Goal: Task Accomplishment & Management: Complete application form

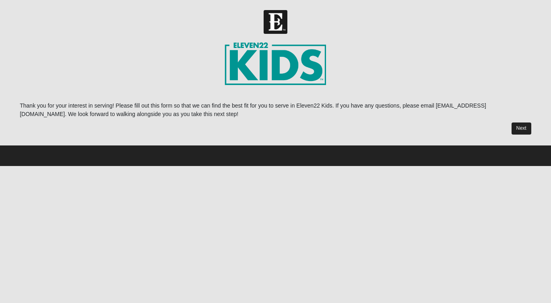
click at [526, 127] on link "Next" at bounding box center [522, 128] width 20 height 12
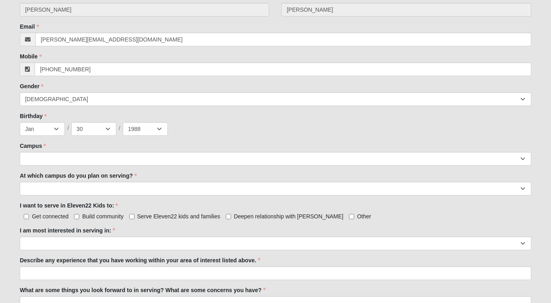
scroll to position [271, 0]
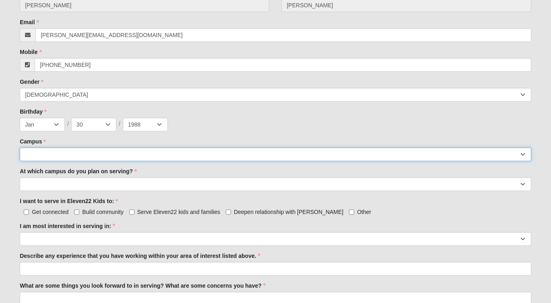
select select "17"
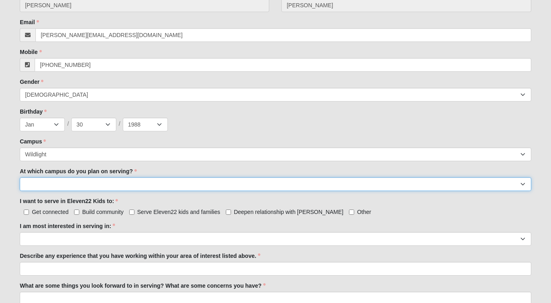
select select "Wildlight"
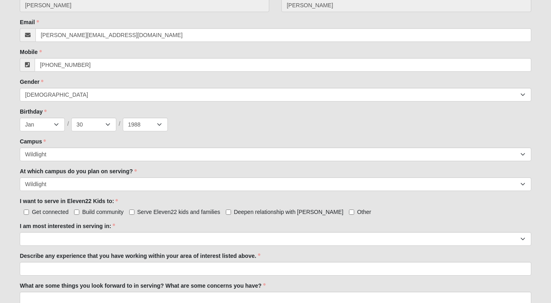
click at [188, 211] on span "Serve Eleven22 kids and families" at bounding box center [178, 212] width 83 height 6
click at [134, 211] on input "Serve Eleven22 kids and families" at bounding box center [131, 211] width 5 height 5
checkbox input "true"
click at [246, 211] on span "Deepen relationship with [PERSON_NAME]" at bounding box center [288, 212] width 109 height 6
click at [231, 211] on input "Deepen relationship with [PERSON_NAME]" at bounding box center [228, 211] width 5 height 5
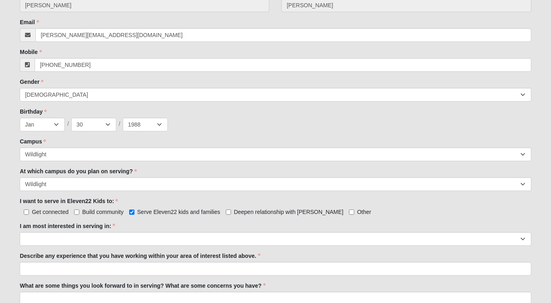
checkbox input "true"
click at [83, 212] on span "Build community" at bounding box center [102, 212] width 41 height 6
click at [79, 212] on input "Build community" at bounding box center [76, 211] width 5 height 5
checkbox input "true"
click at [50, 213] on span "Get connected" at bounding box center [50, 212] width 37 height 6
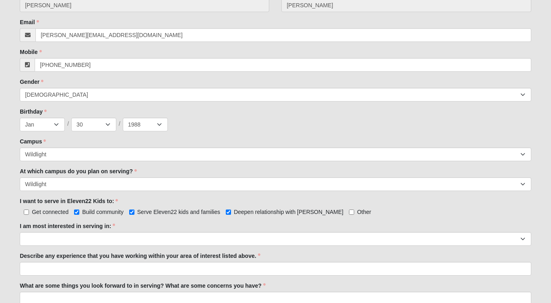
click at [29, 213] on input "Get connected" at bounding box center [26, 211] width 5 height 5
checkbox input "true"
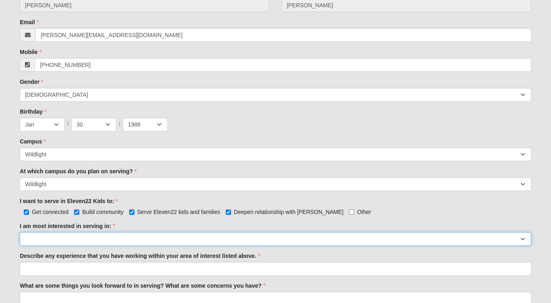
select select "Undecided"
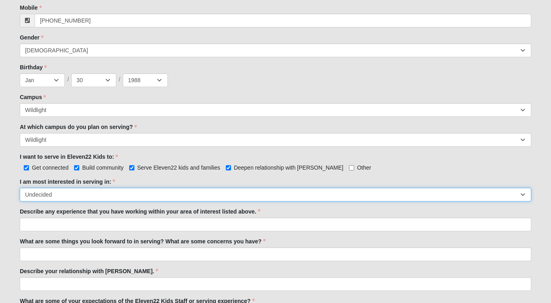
scroll to position [318, 0]
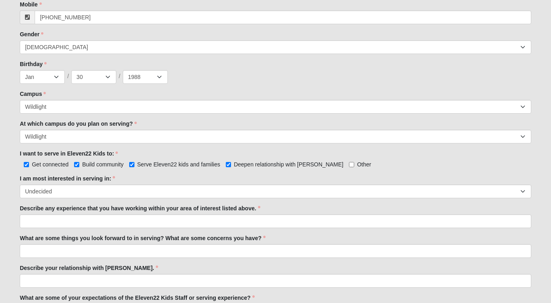
click at [121, 213] on div "Describe any experience that you have working within your area of interest list…" at bounding box center [276, 216] width 512 height 24
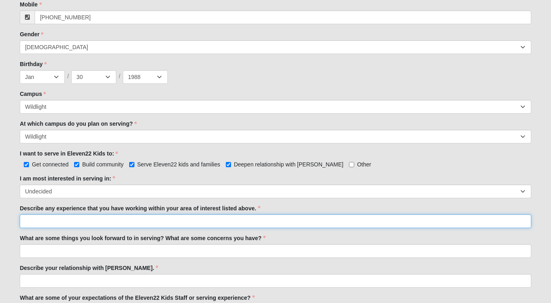
click at [121, 220] on input "Describe any experience that you have working within your area of interest list…" at bounding box center [276, 221] width 512 height 14
type input "Registered Nurse"
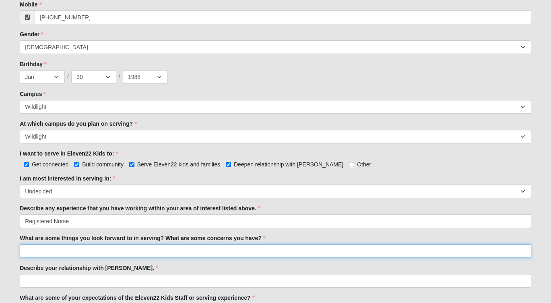
click at [121, 249] on input "What are some things you look forward to in serving? What are some concerns you…" at bounding box center [276, 251] width 512 height 14
click at [29, 252] on input "no concerns, looking forward to giving back." at bounding box center [276, 251] width 512 height 14
click at [166, 253] on input "No concerns, looking forward to giving back." at bounding box center [276, 251] width 512 height 14
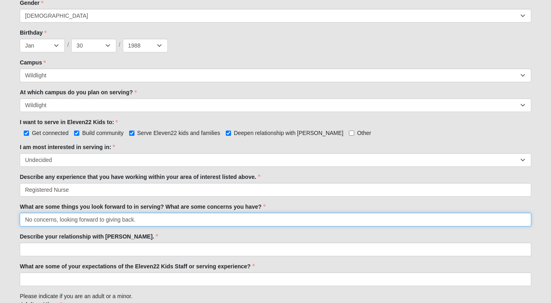
scroll to position [359, 0]
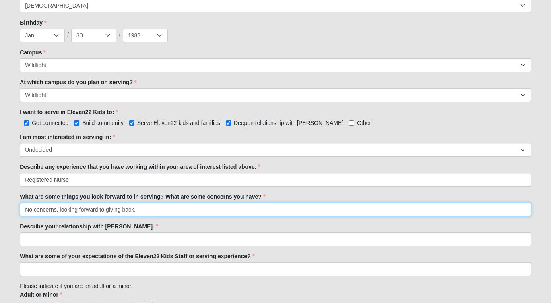
type input "No concerns, looking forward to giving back."
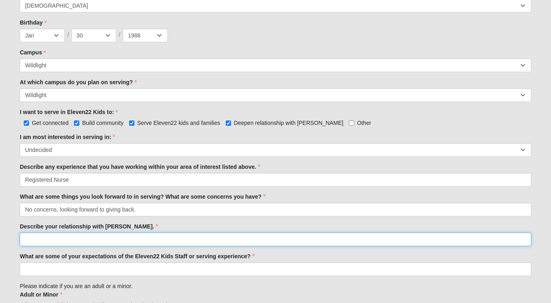
click at [167, 240] on input "Describe your relationship with [PERSON_NAME]." at bounding box center [276, 239] width 512 height 14
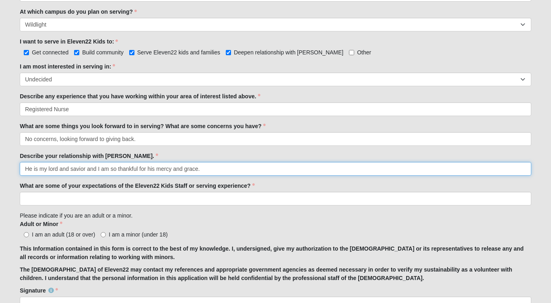
scroll to position [438, 0]
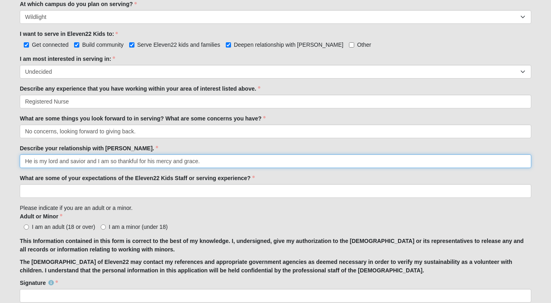
type input "He is my lord and savior and I am so thankful for his mercy and grace."
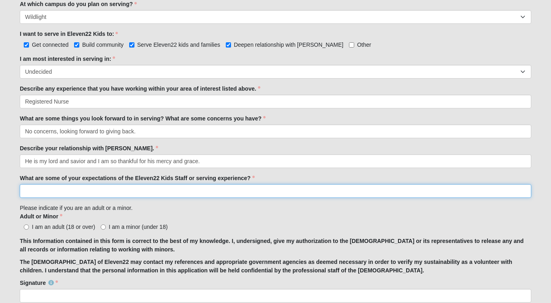
click at [176, 188] on input "What are some of your expectations of the Eleven22 Kids Staff or serving experi…" at bounding box center [276, 191] width 512 height 14
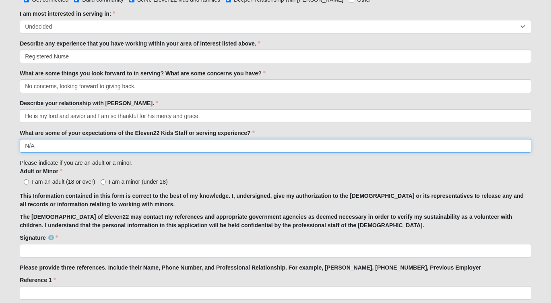
scroll to position [505, 0]
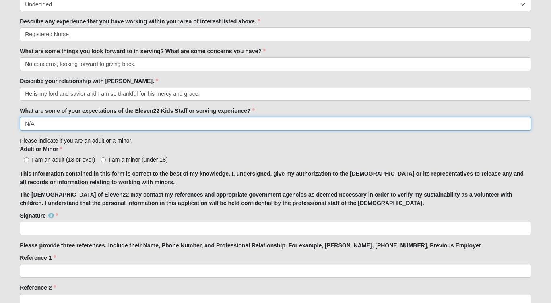
type input "N/A"
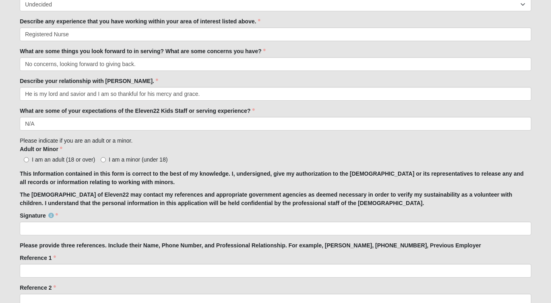
click at [40, 159] on span "I am an adult (18 or over)" at bounding box center [63, 159] width 63 height 6
click at [29, 159] on input "I am an adult (18 or over)" at bounding box center [26, 159] width 5 height 5
radio input "true"
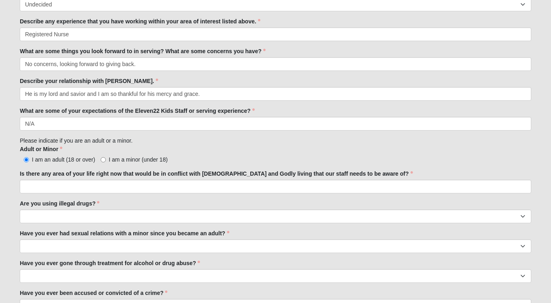
click at [68, 229] on label "Have you ever had sexual relations with a minor since you became an adult?" at bounding box center [124, 233] width 209 height 8
click at [68, 239] on select "Yes No" at bounding box center [276, 246] width 512 height 14
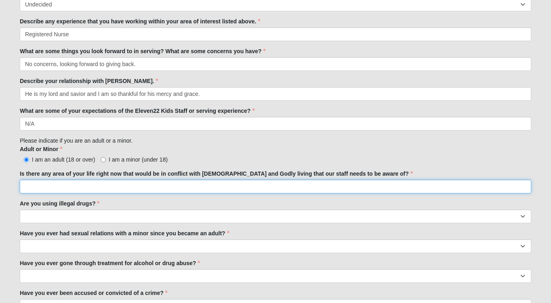
click at [81, 187] on input "Is there any area of your life right now that would be in conflict with [DEMOGR…" at bounding box center [276, 187] width 512 height 14
type input "no"
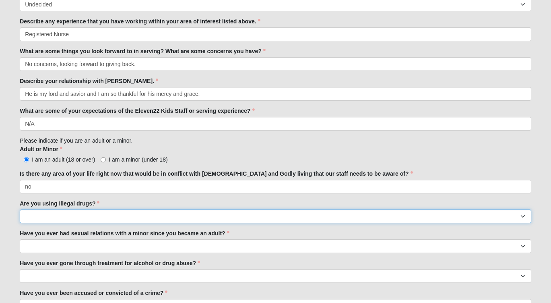
select select "No"
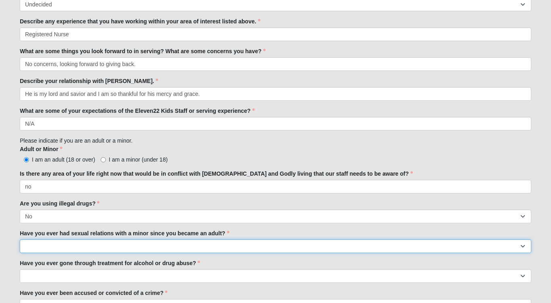
select select "No"
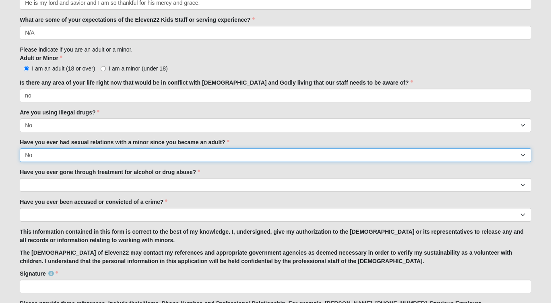
scroll to position [603, 0]
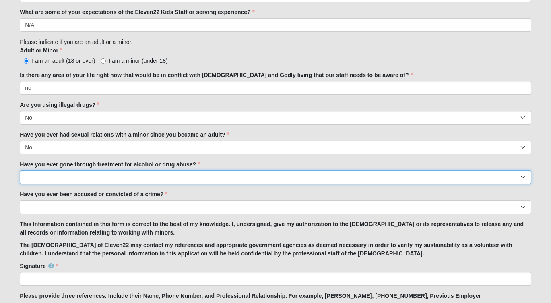
select select "No"
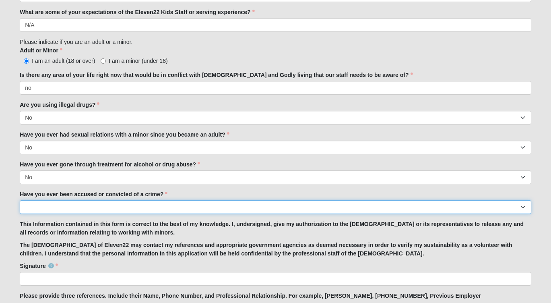
select select "No"
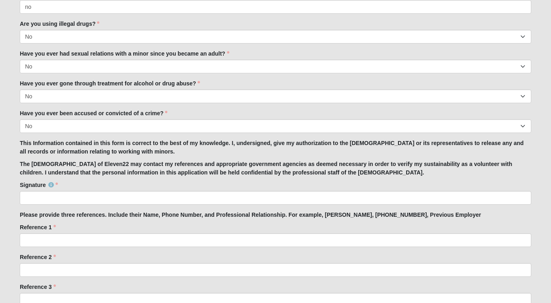
scroll to position [687, 0]
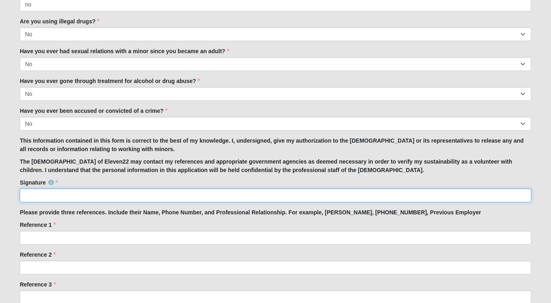
click at [93, 195] on input "Signature" at bounding box center [276, 195] width 512 height 14
type input "[PERSON_NAME]"
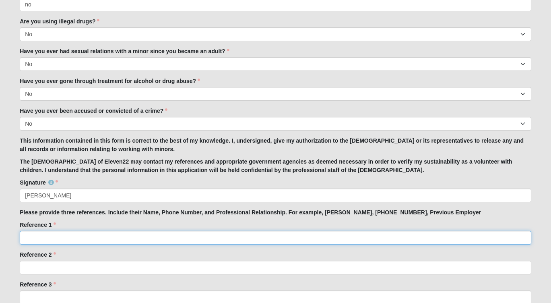
click at [80, 239] on input "Reference 1" at bounding box center [276, 238] width 512 height 14
type input "K"
type input "[PERSON_NAME], [PHONE_NUMBER], previous coworker"
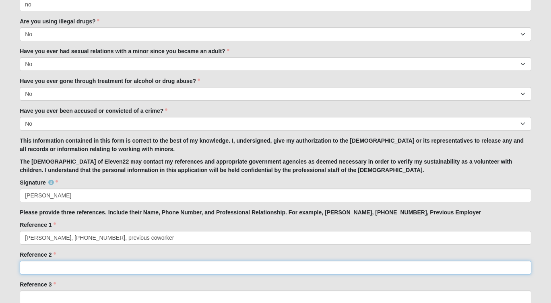
click at [84, 268] on input "Reference 2" at bounding box center [276, 267] width 512 height 14
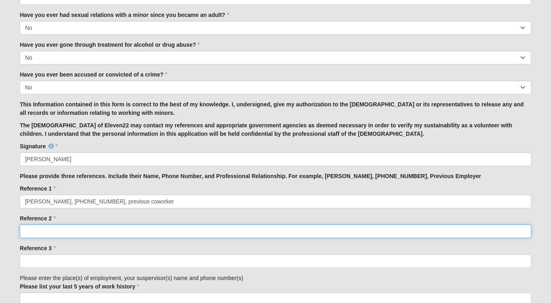
scroll to position [737, 0]
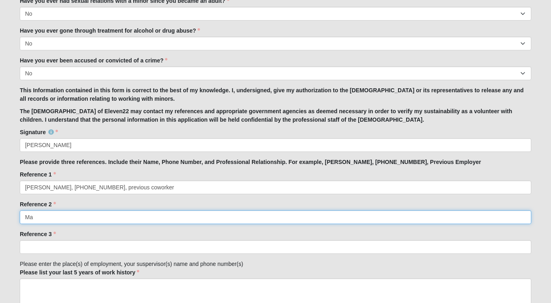
type input "M"
type input "e"
type input "J"
type input "[PERSON_NAME], [PHONE_NUMBER], prior"
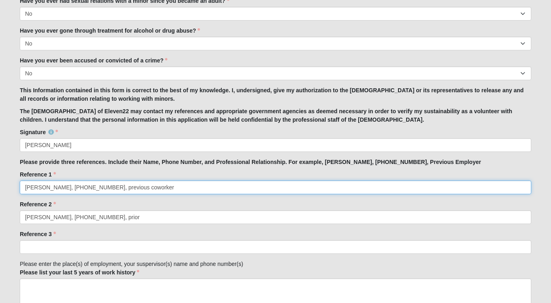
drag, startPoint x: 126, startPoint y: 187, endPoint x: 108, endPoint y: 185, distance: 17.9
click at [108, 185] on input "[PERSON_NAME], [PHONE_NUMBER], previous coworker" at bounding box center [276, 187] width 512 height 14
type input "[PERSON_NAME], [PHONE_NUMBER], prior coworker"
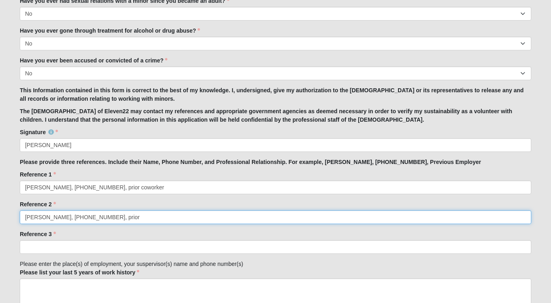
click at [118, 219] on input "[PERSON_NAME], [PHONE_NUMBER], prior" at bounding box center [276, 217] width 512 height 14
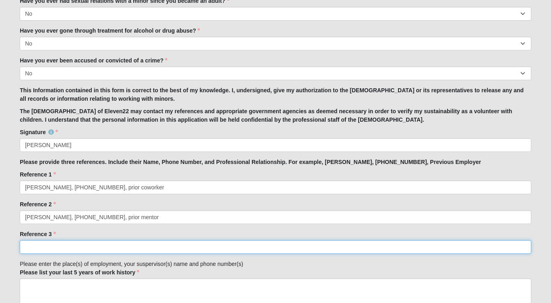
click at [101, 248] on input "Reference 3" at bounding box center [276, 247] width 512 height 14
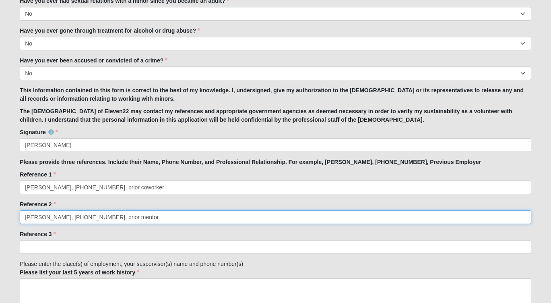
drag, startPoint x: 140, startPoint y: 215, endPoint x: 94, endPoint y: 213, distance: 45.9
click at [94, 213] on input "[PERSON_NAME], [PHONE_NUMBER], prior mentor" at bounding box center [276, 217] width 512 height 14
type input "[PERSON_NAME], [PHONE_NUMBER], Nursing mentor"
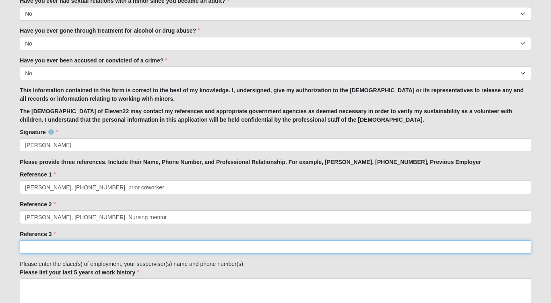
click at [87, 247] on input "Reference 3" at bounding box center [276, 247] width 512 height 14
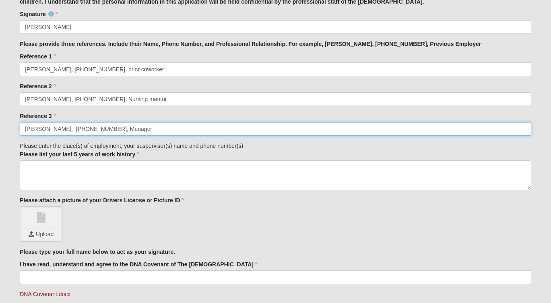
scroll to position [859, 0]
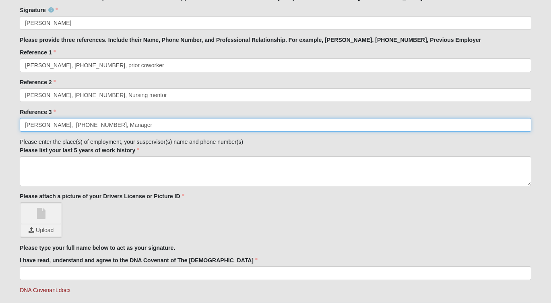
type input "[PERSON_NAME], [PHONE_NUMBER], Manager"
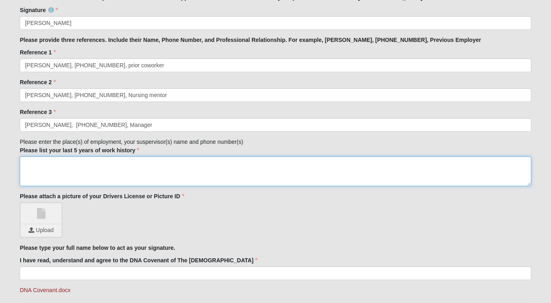
click at [109, 173] on textarea "Please list your last 5 years of work history" at bounding box center [276, 171] width 512 height 30
type textarea "M"
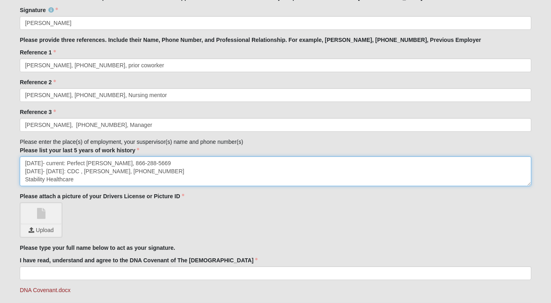
click at [26, 182] on textarea "[DATE]- current: Perfect [PERSON_NAME], 866-288-5669 [DATE]- [DATE]: CDC , [PER…" at bounding box center [276, 171] width 512 height 30
click at [25, 180] on textarea "[DATE]- current: Perfect [PERSON_NAME], 866-288-5669 [DATE]- [DATE]: CDC , [PER…" at bounding box center [276, 171] width 512 height 30
click at [138, 176] on textarea "[DATE]- current: Perfect [PERSON_NAME], 866-288-5669 [DATE]- [DATE]: CDC , [PER…" at bounding box center [276, 171] width 512 height 30
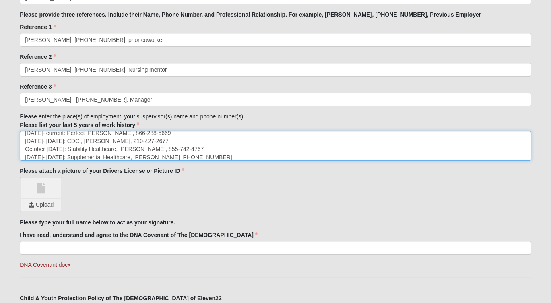
scroll to position [887, 0]
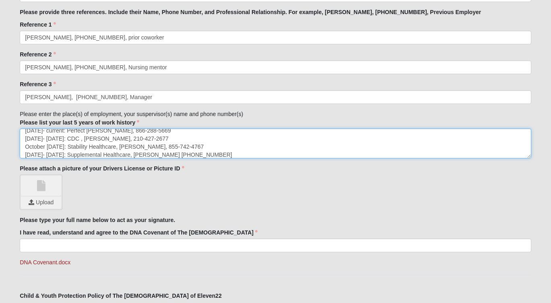
type textarea "[DATE]- current: Perfect [PERSON_NAME], 866-288-5669 [DATE]- [DATE]: CDC , [PER…"
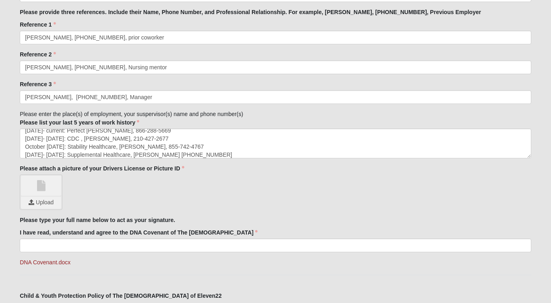
click at [42, 202] on input "file" at bounding box center [41, 202] width 40 height 12
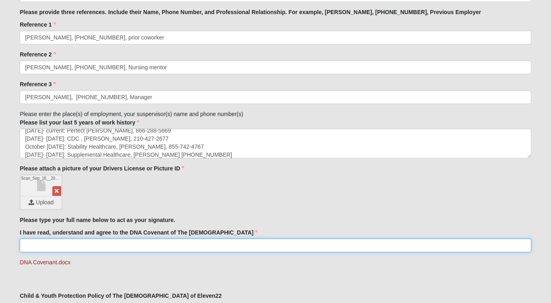
click at [256, 246] on input "I have read, understand and agree to the DNA Covenant of The [DEMOGRAPHIC_DATA]" at bounding box center [276, 245] width 512 height 14
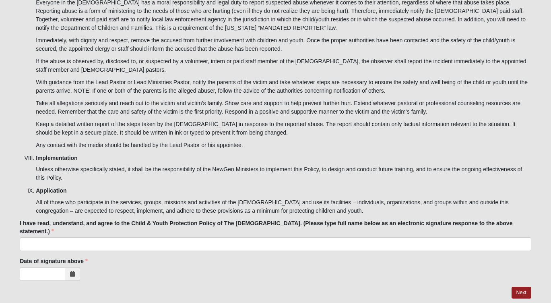
scroll to position [2626, 0]
type input "[PERSON_NAME]"
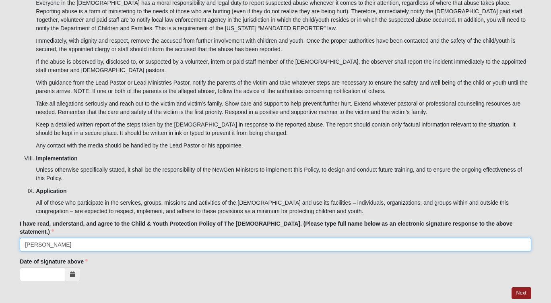
type input "[PERSON_NAME]"
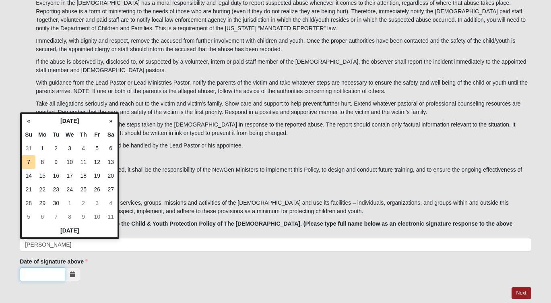
click at [55, 267] on input "Date of signature above" at bounding box center [42, 274] width 45 height 14
click at [31, 162] on td "7" at bounding box center [29, 162] width 14 height 14
type input "[DATE]"
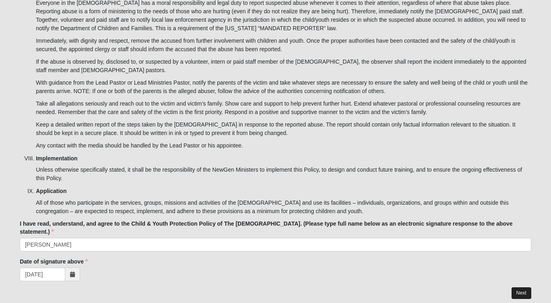
click at [526, 287] on link "Next" at bounding box center [522, 293] width 20 height 12
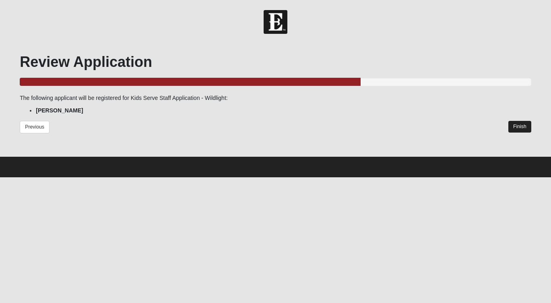
click at [522, 128] on link "Finish" at bounding box center [519, 127] width 23 height 12
